Goal: Check status: Check status

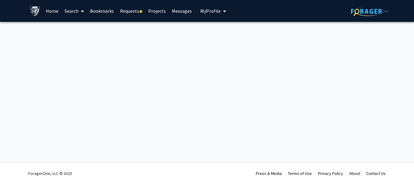
click at [133, 9] on link "Requests" at bounding box center [131, 10] width 28 height 21
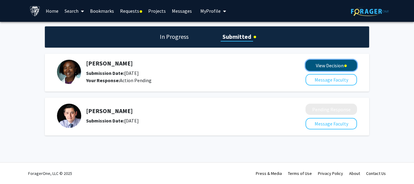
click at [325, 61] on button "View Decision" at bounding box center [331, 65] width 52 height 11
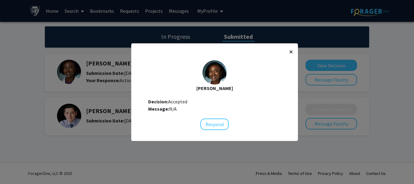
click at [289, 50] on span "×" at bounding box center [291, 51] width 4 height 9
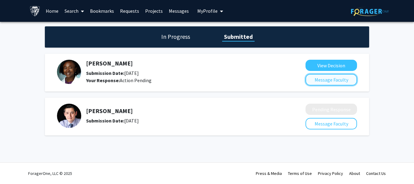
click at [326, 79] on button "Message Faculty" at bounding box center [331, 80] width 52 height 12
click at [329, 59] on div "[PERSON_NAME]-Makun Submission Date: [DATE] Your Response: Action Pending View …" at bounding box center [207, 73] width 324 height 38
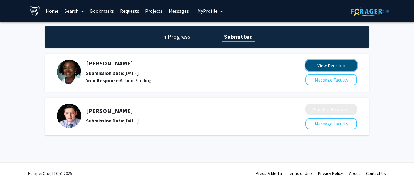
click at [333, 64] on button "View Decision" at bounding box center [331, 65] width 52 height 11
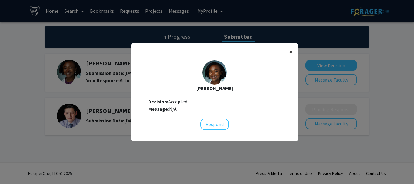
click at [289, 51] on span "×" at bounding box center [291, 51] width 4 height 9
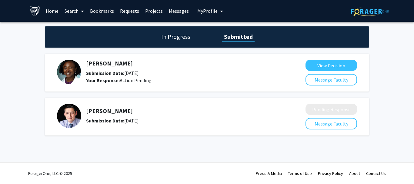
click at [178, 38] on h1 "In Progress" at bounding box center [175, 36] width 32 height 8
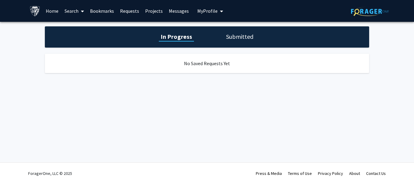
click at [236, 39] on h1 "Submitted" at bounding box center [239, 36] width 31 height 8
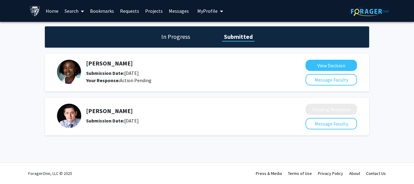
drag, startPoint x: 122, startPoint y: 112, endPoint x: 135, endPoint y: 128, distance: 20.3
click at [135, 128] on div "[PERSON_NAME] Submission Date: [DATE]" at bounding box center [177, 116] width 240 height 24
drag, startPoint x: 135, startPoint y: 128, endPoint x: 178, endPoint y: 8, distance: 127.1
click at [178, 8] on div "Skip navigation Home Search Bookmarks Requests Projects Messages My Profile [PE…" at bounding box center [207, 92] width 414 height 184
click at [178, 8] on link "Messages" at bounding box center [179, 10] width 26 height 21
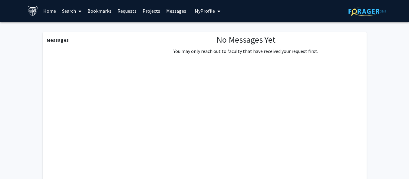
click at [218, 17] on span "My profile dropdown to access profile and logout" at bounding box center [217, 11] width 5 height 21
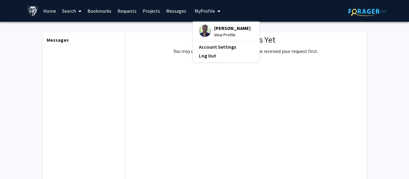
click at [159, 13] on link "Projects" at bounding box center [152, 10] width 24 height 21
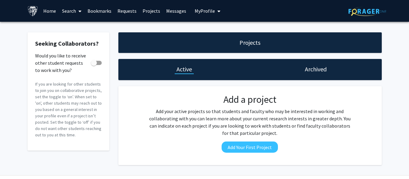
click at [72, 8] on link "Search" at bounding box center [71, 10] width 25 height 21
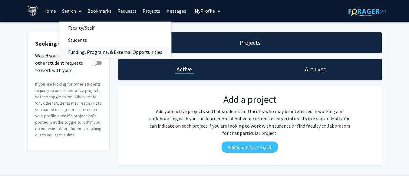
click at [100, 56] on span "Funding, Programs, & External Opportunities" at bounding box center [115, 52] width 112 height 12
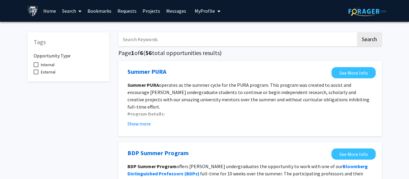
click at [75, 5] on link "Search" at bounding box center [71, 10] width 25 height 21
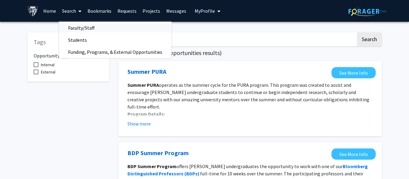
click at [78, 27] on span "Faculty/Staff" at bounding box center [81, 28] width 45 height 12
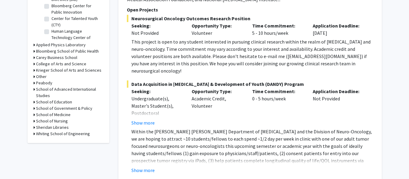
scroll to position [222, 0]
click at [148, 119] on button "Show more" at bounding box center [143, 122] width 23 height 7
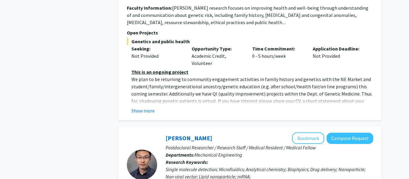
scroll to position [514, 0]
